Goal: Information Seeking & Learning: Learn about a topic

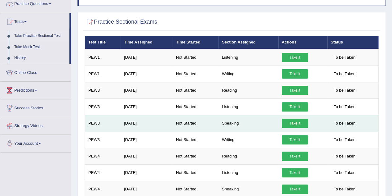
click at [296, 121] on link "Take it" at bounding box center [295, 122] width 26 height 9
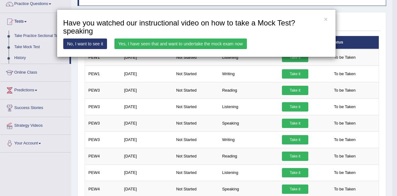
click at [192, 42] on link "Yes, I have seen that and want to undertake the mock exam now" at bounding box center [180, 43] width 132 height 11
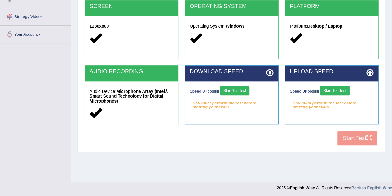
scroll to position [129, 0]
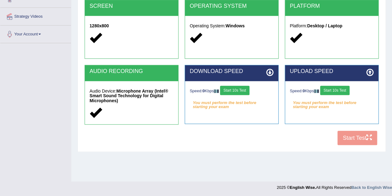
click at [242, 108] on div "Speed: 0 Kbps Start 10s Test You must perform the test before starting your exa…" at bounding box center [231, 96] width 93 height 31
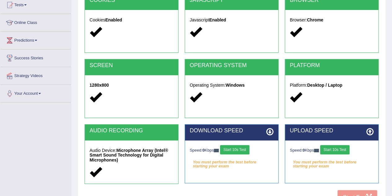
scroll to position [130, 0]
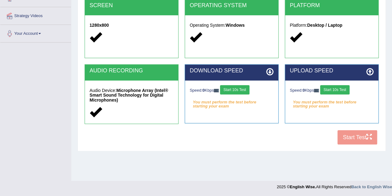
click at [247, 137] on div "COOKIES Cookies Enabled JAVASCRIPT Javascript Enabled BROWSER Browser: Chrome S…" at bounding box center [231, 41] width 297 height 214
click at [235, 88] on button "Start 10s Test" at bounding box center [234, 89] width 29 height 9
click at [339, 88] on button "Start 10s Test" at bounding box center [334, 89] width 29 height 9
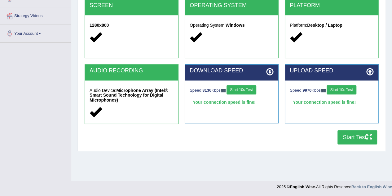
click at [355, 139] on button "Start Test" at bounding box center [357, 137] width 40 height 14
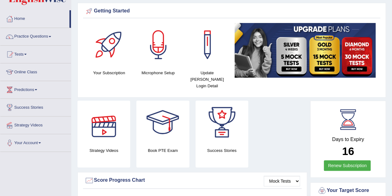
scroll to position [21, 0]
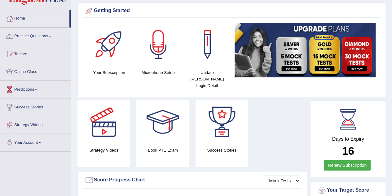
click at [21, 54] on link "Tests" at bounding box center [35, 52] width 71 height 15
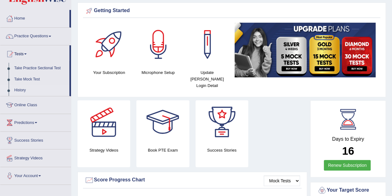
click at [16, 89] on link "History" at bounding box center [40, 90] width 58 height 11
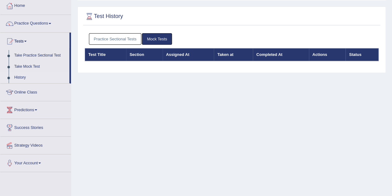
scroll to position [33, 0]
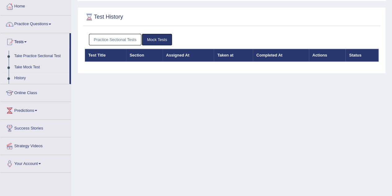
click at [111, 38] on link "Practice Sectional Tests" at bounding box center [115, 39] width 53 height 11
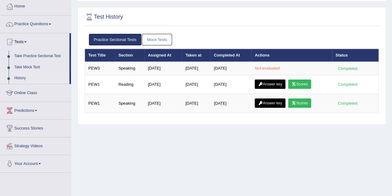
click at [42, 22] on link "Practice Questions" at bounding box center [35, 22] width 71 height 15
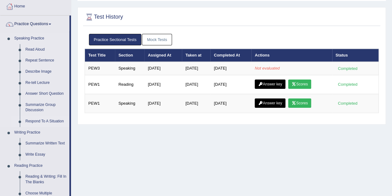
click at [41, 119] on link "Respond To A Situation" at bounding box center [46, 121] width 47 height 11
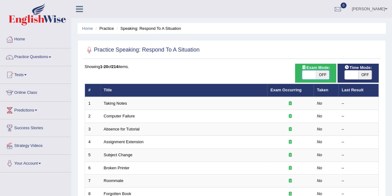
click at [308, 76] on span at bounding box center [309, 74] width 14 height 9
checkbox input "true"
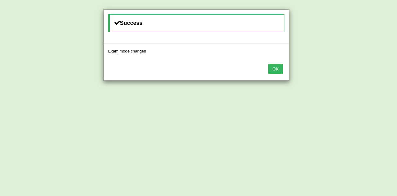
click at [271, 69] on button "OK" at bounding box center [275, 69] width 14 height 11
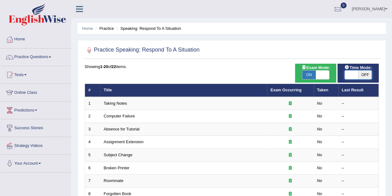
click at [350, 72] on span at bounding box center [352, 74] width 14 height 9
checkbox input "true"
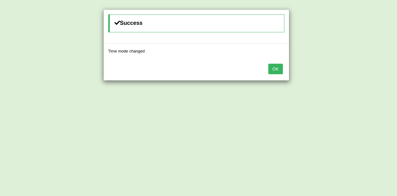
click at [276, 69] on button "OK" at bounding box center [275, 69] width 14 height 11
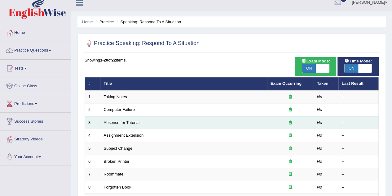
scroll to position [6, 0]
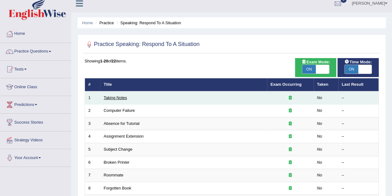
click at [110, 98] on link "Taking Notes" at bounding box center [115, 97] width 23 height 5
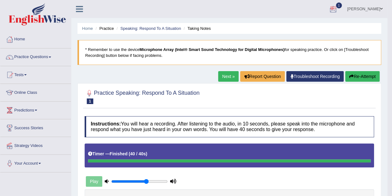
click at [338, 9] on div at bounding box center [332, 9] width 9 height 9
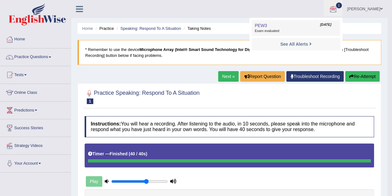
click at [294, 28] on link "PEW3 Oct 7, 2025 Exam evaluated" at bounding box center [296, 27] width 86 height 13
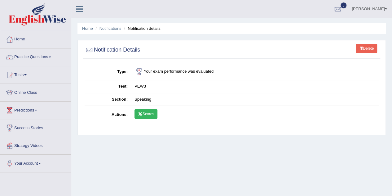
click at [148, 111] on link "Scores" at bounding box center [145, 113] width 23 height 9
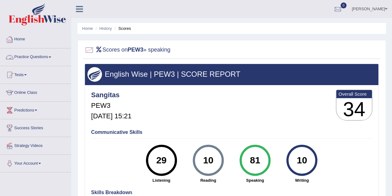
click at [37, 57] on link "Practice Questions" at bounding box center [35, 55] width 71 height 15
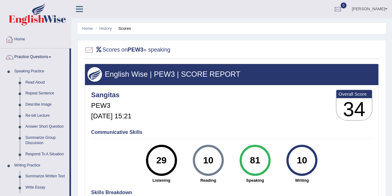
click at [22, 37] on link "Home" at bounding box center [35, 38] width 71 height 15
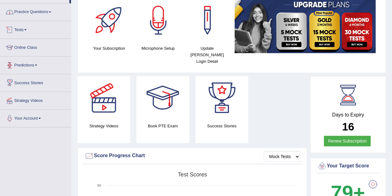
scroll to position [44, 0]
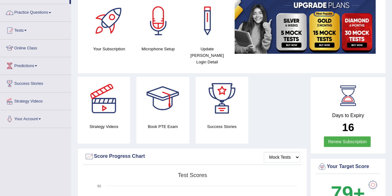
click at [22, 30] on link "Tests" at bounding box center [35, 29] width 71 height 15
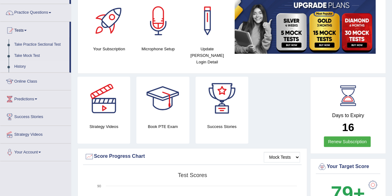
click at [24, 66] on link "History" at bounding box center [40, 66] width 58 height 11
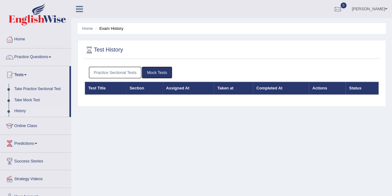
click at [122, 71] on link "Practice Sectional Tests" at bounding box center [115, 72] width 53 height 11
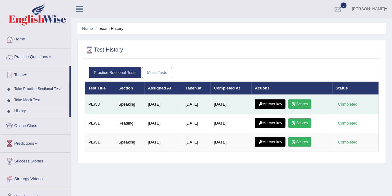
click at [274, 102] on link "Answer key" at bounding box center [270, 103] width 31 height 9
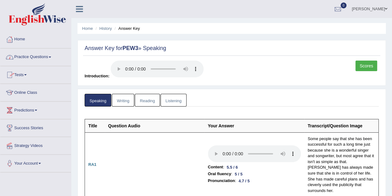
click at [28, 56] on link "Practice Questions" at bounding box center [35, 55] width 71 height 15
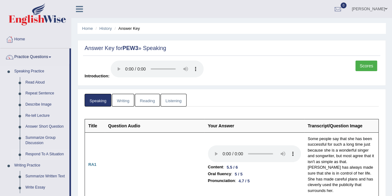
click at [42, 153] on link "Respond To A Situation" at bounding box center [46, 153] width 47 height 11
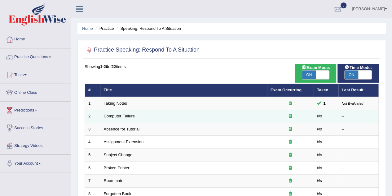
click at [118, 115] on link "Computer Failure" at bounding box center [119, 115] width 31 height 5
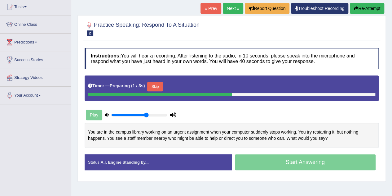
scroll to position [68, 0]
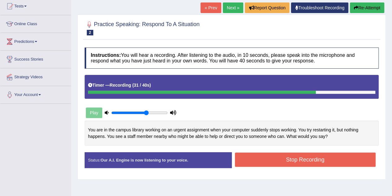
click at [305, 159] on button "Stop Recording" at bounding box center [305, 159] width 141 height 14
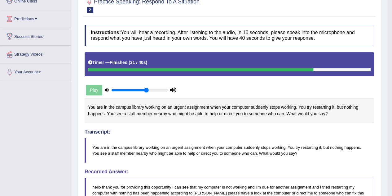
scroll to position [0, 0]
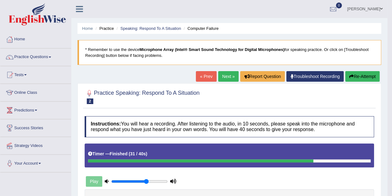
click at [225, 76] on link "Next »" at bounding box center [228, 76] width 20 height 11
click at [221, 76] on link "Next »" at bounding box center [228, 76] width 20 height 11
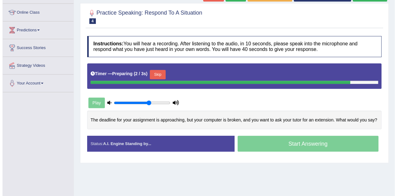
scroll to position [80, 0]
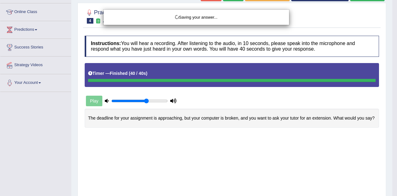
click at [275, 115] on body "Toggle navigation Home Practice Questions Speaking Practice Read Aloud Repeat S…" at bounding box center [198, 18] width 397 height 196
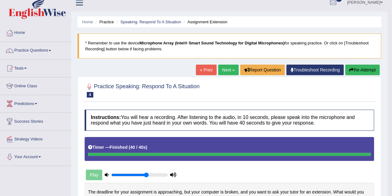
scroll to position [0, 0]
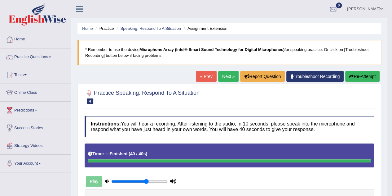
click at [231, 76] on link "Next »" at bounding box center [228, 76] width 20 height 11
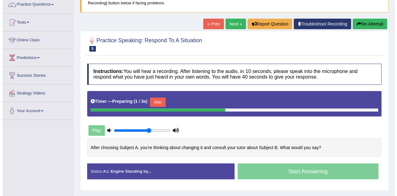
scroll to position [54, 0]
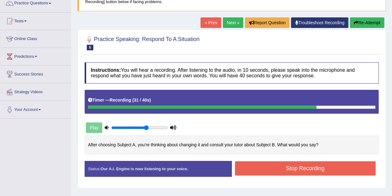
click at [263, 167] on button "Stop Recording" at bounding box center [305, 168] width 141 height 14
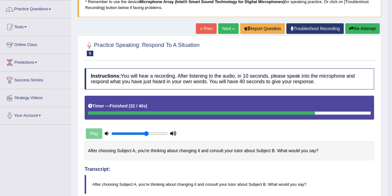
scroll to position [0, 0]
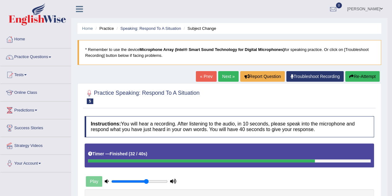
click at [26, 109] on link "Predictions" at bounding box center [35, 108] width 71 height 15
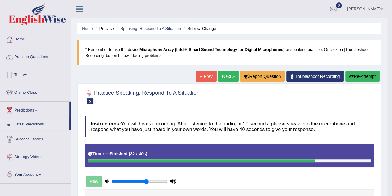
click at [27, 124] on link "Latest Predictions" at bounding box center [40, 124] width 58 height 11
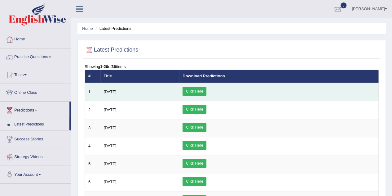
click at [206, 92] on link "Click Here" at bounding box center [195, 90] width 24 height 9
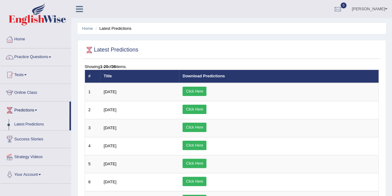
click at [25, 39] on link "Home" at bounding box center [35, 38] width 71 height 15
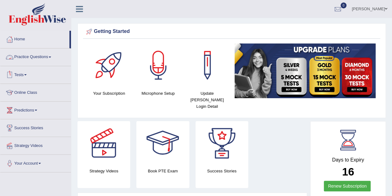
click at [24, 57] on link "Practice Questions" at bounding box center [35, 55] width 71 height 15
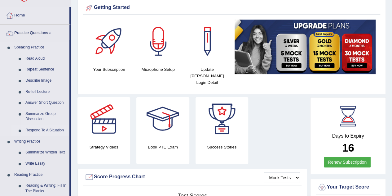
scroll to position [25, 0]
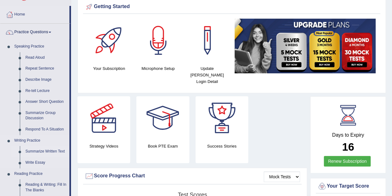
click at [51, 152] on link "Summarize Written Text" at bounding box center [46, 151] width 47 height 11
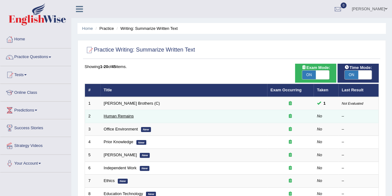
click at [125, 114] on link "Human Remains" at bounding box center [119, 115] width 30 height 5
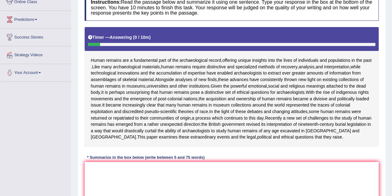
scroll to position [164, 0]
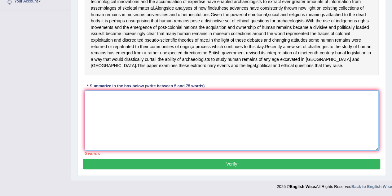
click at [107, 113] on textarea at bounding box center [232, 120] width 294 height 60
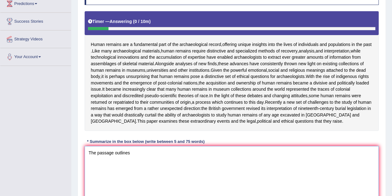
scroll to position [107, 0]
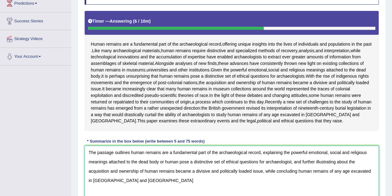
click at [145, 187] on textarea "The passage outlines human remains are a fundamental part of the archaeological…" at bounding box center [232, 175] width 294 height 60
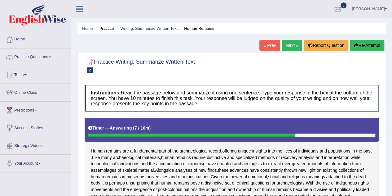
scroll to position [167, 0]
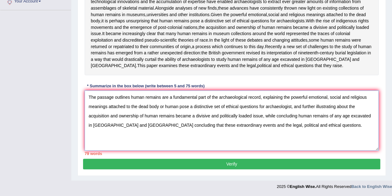
drag, startPoint x: 258, startPoint y: 107, endPoint x: 293, endPoint y: 108, distance: 34.4
click at [293, 108] on textarea "The passage outlines human remains are a fundamental part of the archaeological…" at bounding box center [232, 120] width 294 height 60
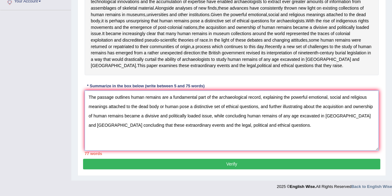
click at [130, 126] on textarea "The passage outlines human remains are a fundamental part of the archaeological…" at bounding box center [232, 120] width 294 height 60
drag, startPoint x: 207, startPoint y: 99, endPoint x: 260, endPoint y: 100, distance: 53.6
click at [260, 100] on textarea "The passage outlines human remains are a fundamental part of the archaeological…" at bounding box center [232, 120] width 294 height 60
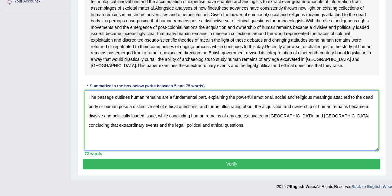
type textarea "The passage outlines human remains are a fundamental part, explaining the power…"
click at [222, 165] on button "Verify" at bounding box center [231, 163] width 297 height 11
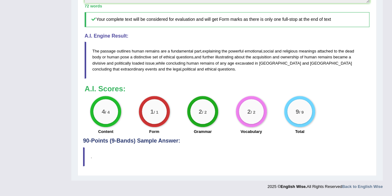
scroll to position [289, 0]
